Goal: Find specific page/section: Find specific page/section

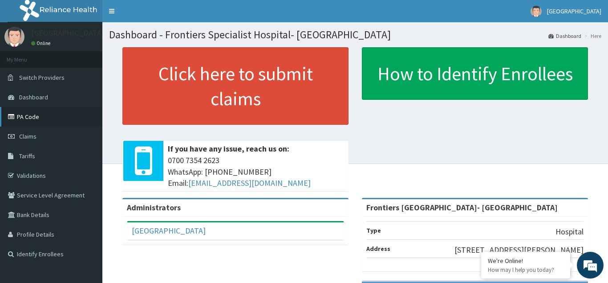
click at [38, 116] on link "PA Code" at bounding box center [51, 117] width 102 height 20
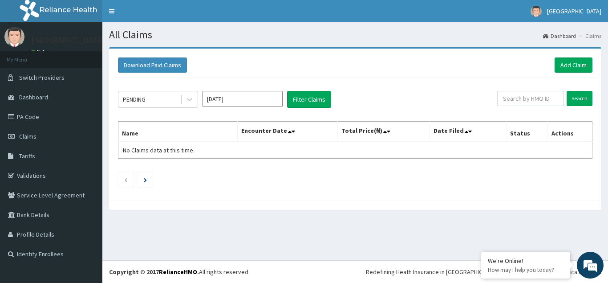
click at [50, 116] on link "PA Code" at bounding box center [51, 117] width 102 height 20
click at [52, 116] on link "PA Code" at bounding box center [51, 117] width 102 height 20
click at [45, 116] on link "PA Code" at bounding box center [51, 117] width 102 height 20
click at [50, 117] on link "PA Code" at bounding box center [51, 117] width 102 height 20
click at [51, 117] on link "PA Code" at bounding box center [51, 117] width 102 height 20
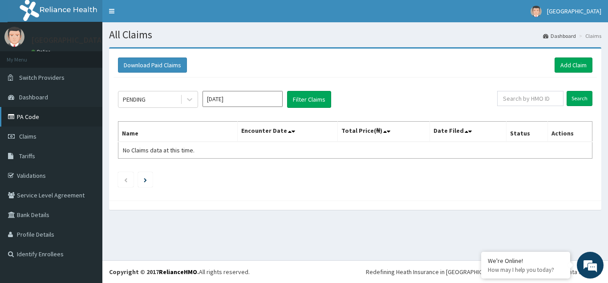
click at [49, 118] on link "PA Code" at bounding box center [51, 117] width 102 height 20
click at [52, 120] on link "PA Code" at bounding box center [51, 117] width 102 height 20
click at [43, 115] on link "PA Code" at bounding box center [51, 117] width 102 height 20
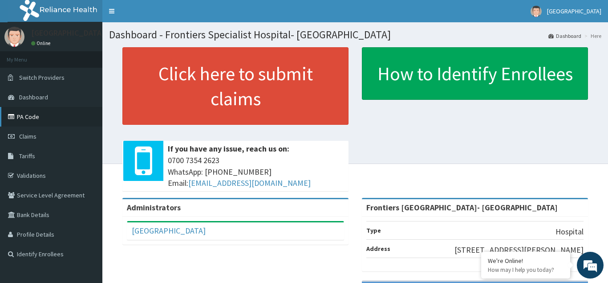
click at [43, 113] on link "PA Code" at bounding box center [51, 117] width 102 height 20
